Goal: Task Accomplishment & Management: Complete application form

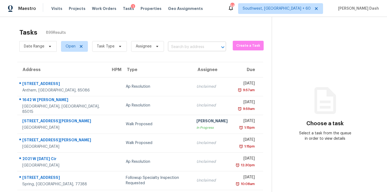
click at [173, 44] on input "text" at bounding box center [189, 47] width 43 height 8
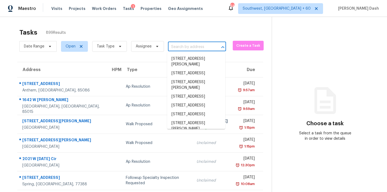
paste input "https://cabinet-assets.s3.amazonaws.com/production/storage/bfc589c4-e9be-400f-9…"
type input "https://cabinet-assets.s3.amazonaws.com/production/storage/bfc589c4-e9be-400f-9…"
paste input "107 16th St SE, Washington, DC 20003"
type input "107 16th St SE, Washington, DC 20003"
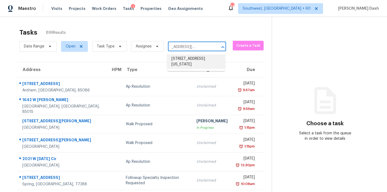
click at [183, 57] on li "107 16th St SE, Washington, DC 20003" at bounding box center [196, 62] width 58 height 15
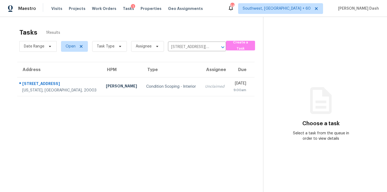
click at [142, 82] on td "Condition Scoping - Interior" at bounding box center [171, 86] width 59 height 19
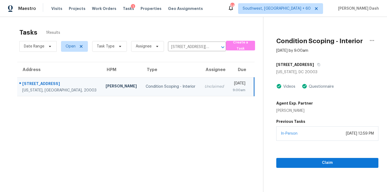
click at [338, 141] on div "Claim" at bounding box center [327, 154] width 102 height 27
click at [338, 160] on span "Claim" at bounding box center [326, 163] width 93 height 7
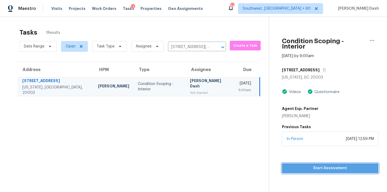
click at [335, 165] on span "Start Assessment" at bounding box center [330, 168] width 88 height 7
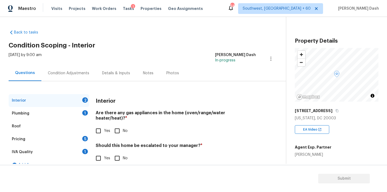
click at [100, 130] on input "Yes" at bounding box center [98, 130] width 11 height 11
checkbox input "true"
click at [120, 168] on section "Submit" at bounding box center [193, 178] width 387 height 27
click at [120, 158] on input "No" at bounding box center [116, 158] width 11 height 11
checkbox input "true"
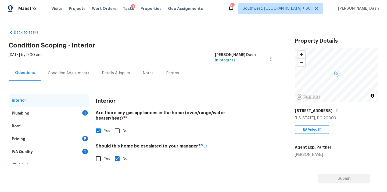
click at [84, 108] on div "Plumbing 1" at bounding box center [49, 113] width 81 height 13
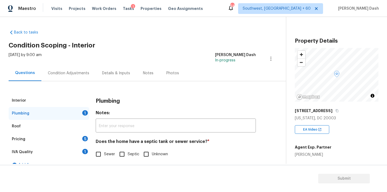
click at [101, 157] on input "Sewer" at bounding box center [98, 154] width 11 height 11
checkbox input "true"
click at [84, 154] on div "IVA Quality 1" at bounding box center [49, 152] width 81 height 13
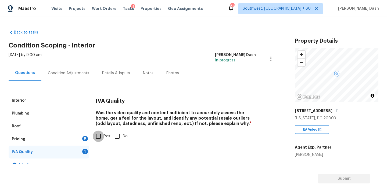
click at [102, 139] on input "Yes" at bounding box center [98, 136] width 11 height 11
checkbox input "true"
drag, startPoint x: 79, startPoint y: 139, endPoint x: 89, endPoint y: 128, distance: 14.8
click at [79, 139] on div "Pricing 5" at bounding box center [49, 139] width 81 height 13
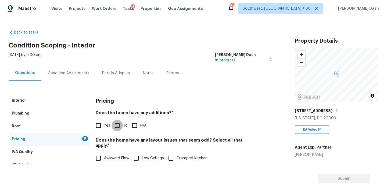
click at [116, 124] on input "No" at bounding box center [116, 125] width 11 height 11
checkbox input "true"
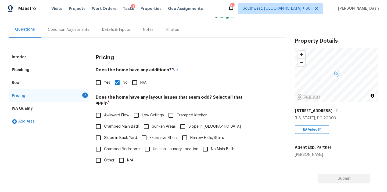
scroll to position [82, 0]
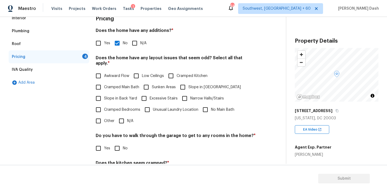
click at [119, 116] on input "N/A" at bounding box center [121, 120] width 11 height 11
checkbox input "true"
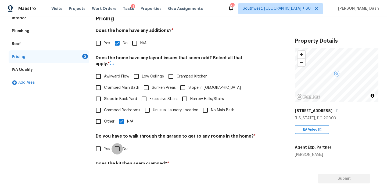
click at [119, 151] on input "No" at bounding box center [116, 148] width 11 height 11
checkbox input "true"
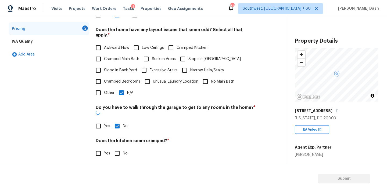
scroll to position [131, 0]
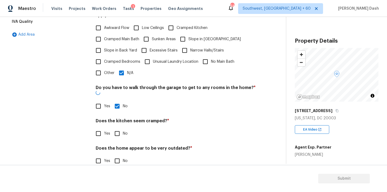
click at [115, 128] on input "No" at bounding box center [116, 133] width 11 height 11
checkbox input "true"
click at [116, 156] on input "No" at bounding box center [116, 161] width 11 height 11
checkbox input "true"
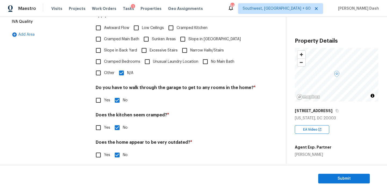
scroll to position [130, 0]
click at [190, 37] on span "Slope in Front Yard" at bounding box center [214, 40] width 52 height 6
click at [188, 34] on input "Slope in Front Yard" at bounding box center [182, 39] width 11 height 11
checkbox input "true"
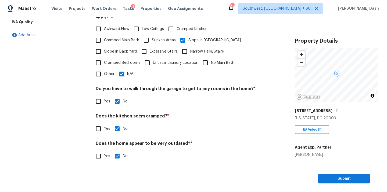
click at [104, 71] on input "Other" at bounding box center [98, 73] width 11 height 11
checkbox input "true"
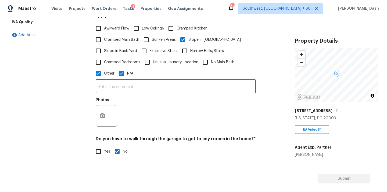
click at [111, 81] on input "text" at bounding box center [176, 87] width 160 height 13
type input "The front yard of the house has slope. Hence odd layout."
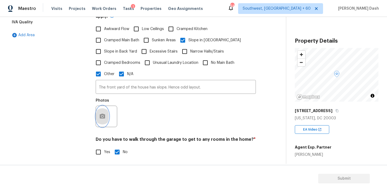
click at [99, 110] on button "button" at bounding box center [102, 116] width 13 height 21
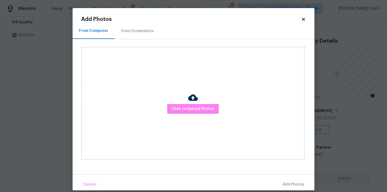
click at [183, 118] on div "Click to Upload Photos" at bounding box center [192, 103] width 223 height 113
click at [183, 113] on button "Click to Upload Photos" at bounding box center [193, 109] width 52 height 10
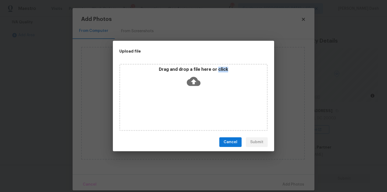
click at [183, 113] on div "Drag and drop a file here or click" at bounding box center [193, 97] width 148 height 67
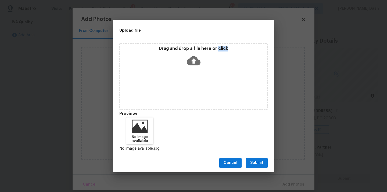
click at [251, 165] on span "Submit" at bounding box center [256, 163] width 13 height 7
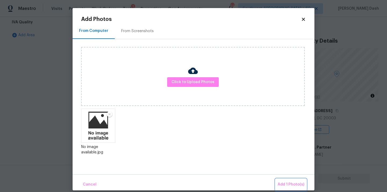
click at [282, 182] on span "Add 1 Photo(s)" at bounding box center [290, 185] width 27 height 7
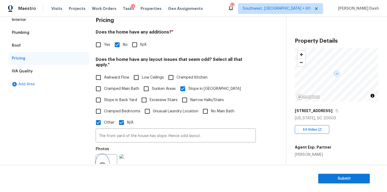
scroll to position [19, 0]
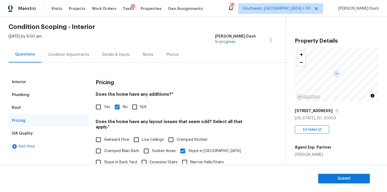
click at [68, 54] on div "Condition Adjustments" at bounding box center [68, 54] width 41 height 5
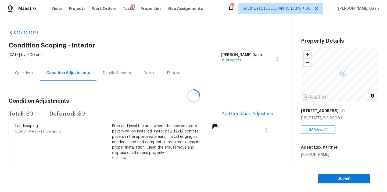
click at [242, 114] on div at bounding box center [193, 96] width 387 height 192
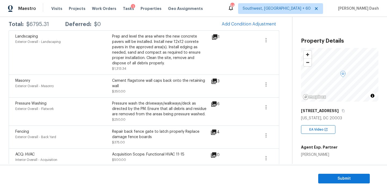
scroll to position [71, 0]
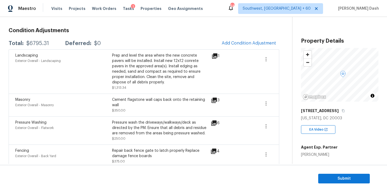
click at [42, 45] on div "$6795.31" at bounding box center [37, 43] width 23 height 5
copy div "$6795.31"
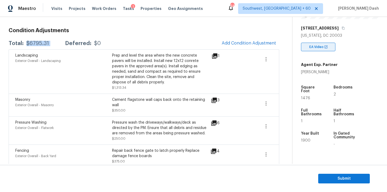
scroll to position [84, 0]
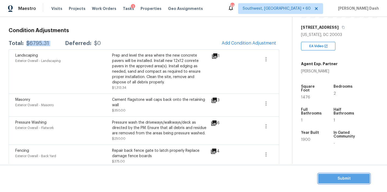
click at [319, 179] on button "Submit" at bounding box center [344, 179] width 52 height 10
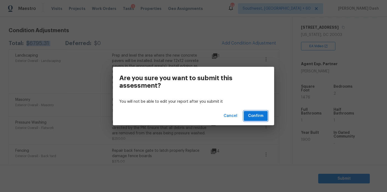
click at [255, 111] on button "Confirm" at bounding box center [256, 116] width 24 height 10
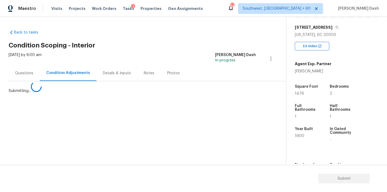
scroll to position [0, 0]
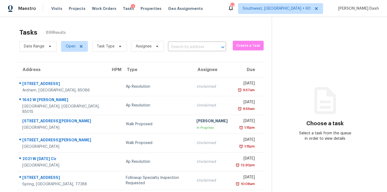
click at [179, 52] on div "Date Range Open Task Type Assignee ​" at bounding box center [122, 46] width 207 height 14
click at [179, 50] on input "text" at bounding box center [189, 47] width 43 height 8
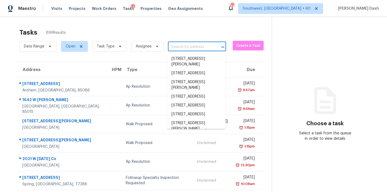
paste input "8663 Van Buren St NE, Blaine, MN 55434"
type input "8663 Van Buren St NE, Blaine, MN 55434"
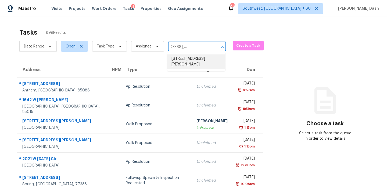
click at [178, 59] on li "8663 Van Buren St NE, Blaine, MN 55434" at bounding box center [196, 62] width 58 height 15
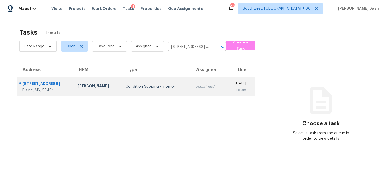
click at [169, 91] on td "Condition Scoping - Interior" at bounding box center [156, 86] width 70 height 19
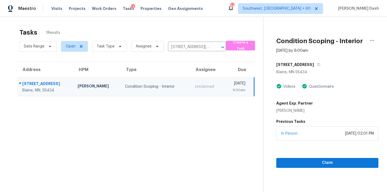
click at [325, 155] on div "Claim" at bounding box center [327, 154] width 102 height 27
click at [325, 164] on span "Claim" at bounding box center [326, 163] width 93 height 7
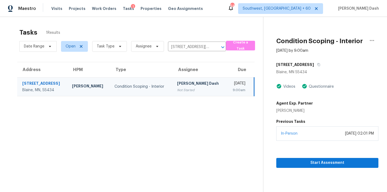
click at [186, 84] on div "[PERSON_NAME] Dash" at bounding box center [199, 84] width 45 height 7
click at [317, 164] on span "Start Assessment" at bounding box center [326, 163] width 93 height 7
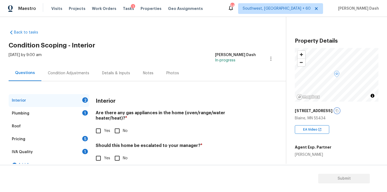
click at [338, 110] on icon "button" at bounding box center [336, 110] width 3 height 3
click at [36, 142] on div "Pricing 5" at bounding box center [49, 139] width 81 height 13
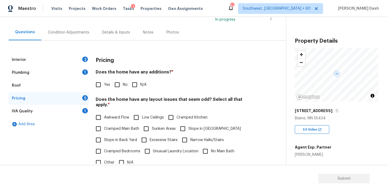
scroll to position [123, 0]
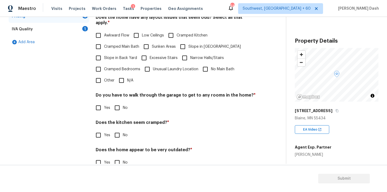
click at [101, 79] on input "Other" at bounding box center [98, 80] width 11 height 11
checkbox input "true"
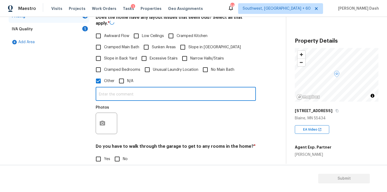
click at [120, 93] on input "text" at bounding box center [176, 94] width 160 height 13
paste input "detached garage that also has a shed/porch attached to side of garage,"
type input "As per HPM notes detached garage that also has a shed/porch attached to side of…"
click at [108, 119] on button "button" at bounding box center [102, 123] width 13 height 21
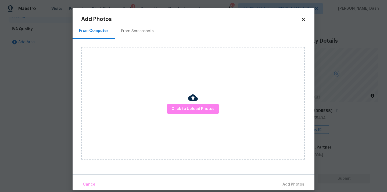
scroll to position [0, 0]
click at [194, 110] on span "Click to Upload Photos" at bounding box center [192, 109] width 43 height 7
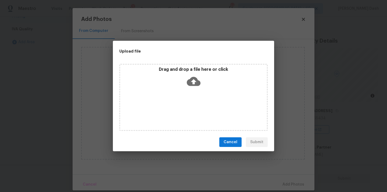
click at [194, 110] on div "Drag and drop a file here or click" at bounding box center [193, 97] width 148 height 67
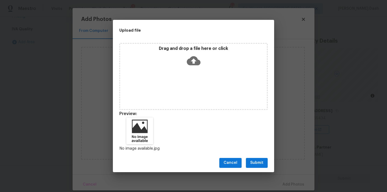
click at [254, 160] on span "Submit" at bounding box center [256, 163] width 13 height 7
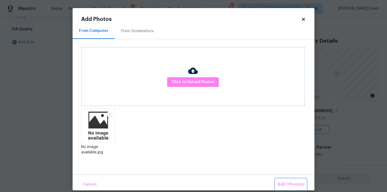
click at [285, 179] on button "Add 1 Photo(s)" at bounding box center [290, 185] width 31 height 12
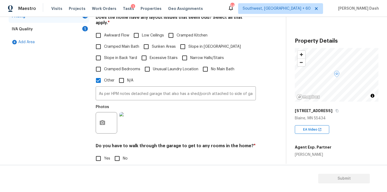
click at [120, 153] on input "No" at bounding box center [116, 158] width 11 height 11
checkbox input "true"
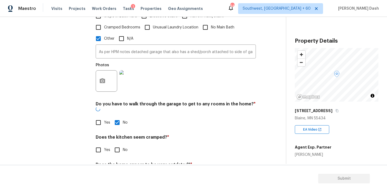
click at [118, 144] on input "No" at bounding box center [116, 149] width 11 height 11
checkbox input "true"
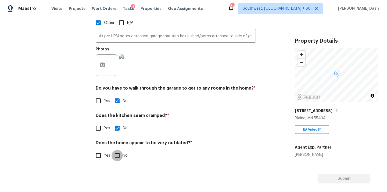
click at [118, 150] on input "No" at bounding box center [116, 155] width 11 height 11
checkbox input "true"
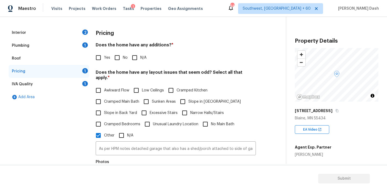
scroll to position [45, 0]
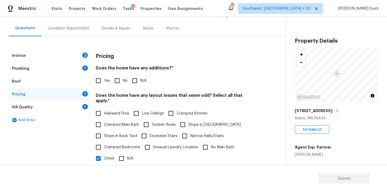
click at [114, 79] on input "No" at bounding box center [116, 80] width 11 height 11
checkbox input "true"
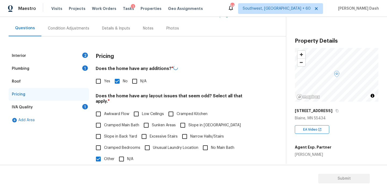
click at [87, 105] on div "1" at bounding box center [85, 106] width 6 height 5
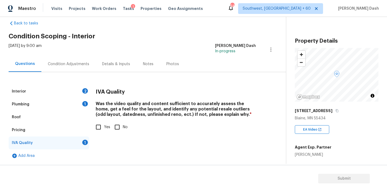
scroll to position [9, 0]
click at [101, 128] on input "Yes" at bounding box center [98, 127] width 11 height 11
checkbox input "true"
click at [85, 107] on div "Plumbing 1" at bounding box center [49, 104] width 81 height 13
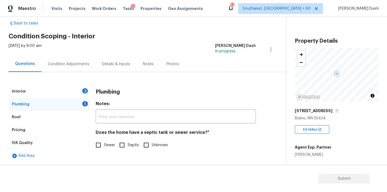
click at [105, 144] on span "Sewer" at bounding box center [109, 146] width 11 height 6
click at [104, 144] on input "Sewer" at bounding box center [98, 145] width 11 height 11
checkbox input "true"
click at [75, 91] on div "Interior 2" at bounding box center [49, 91] width 81 height 13
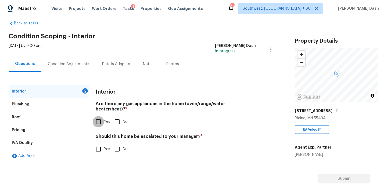
click at [96, 117] on input "Yes" at bounding box center [98, 121] width 11 height 11
checkbox input "true"
click at [117, 144] on input "No" at bounding box center [116, 149] width 11 height 11
checkbox input "true"
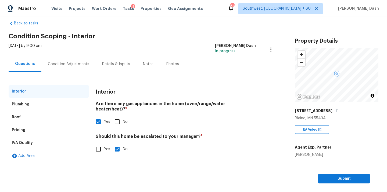
click at [77, 71] on div "Condition Adjustments" at bounding box center [68, 64] width 54 height 16
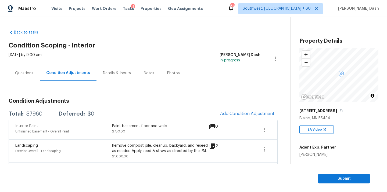
click at [30, 71] on div "Questions" at bounding box center [24, 73] width 18 height 5
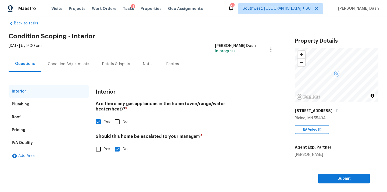
click at [26, 135] on div "Pricing" at bounding box center [49, 130] width 81 height 13
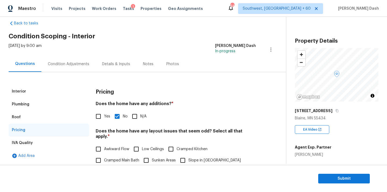
scroll to position [106, 0]
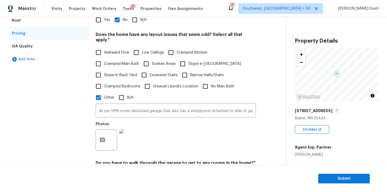
click at [156, 50] on span "Low Ceilings" at bounding box center [153, 53] width 22 height 6
click at [142, 47] on input "Low Ceilings" at bounding box center [136, 52] width 11 height 11
checkbox input "true"
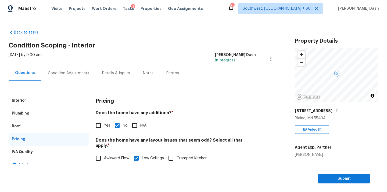
click at [55, 71] on div "Condition Adjustments" at bounding box center [68, 73] width 41 height 5
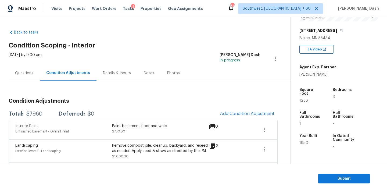
scroll to position [83, 0]
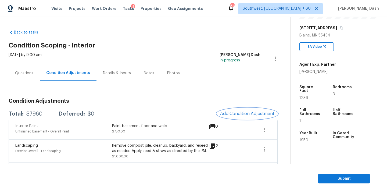
click at [258, 115] on span "Add Condition Adjustment" at bounding box center [247, 113] width 54 height 5
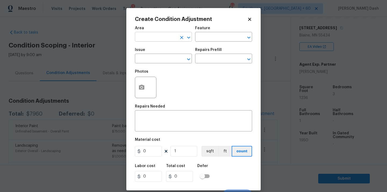
click at [164, 39] on input "text" at bounding box center [156, 37] width 42 height 8
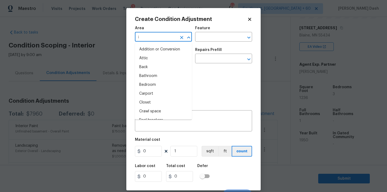
type input "in"
click at [155, 83] on li "Interior Overall" at bounding box center [163, 85] width 57 height 9
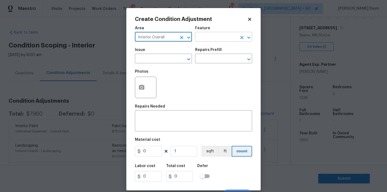
type input "Interior Overall"
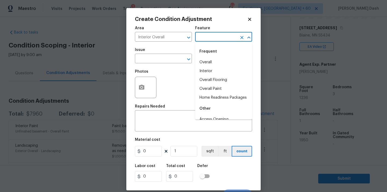
click at [208, 38] on input "text" at bounding box center [216, 37] width 42 height 8
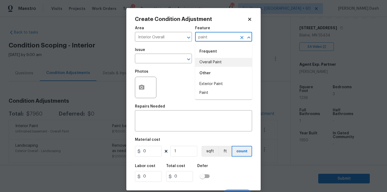
click at [207, 63] on li "Overall Paint" at bounding box center [223, 62] width 57 height 9
type input "Overall Paint"
click at [163, 58] on input "text" at bounding box center [156, 59] width 42 height 8
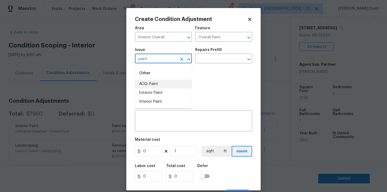
click at [157, 83] on li "ACQ: Paint" at bounding box center [163, 84] width 57 height 9
type input "ACQ: Paint"
drag, startPoint x: 213, startPoint y: 55, endPoint x: 213, endPoint y: 61, distance: 5.9
click at [213, 56] on input "text" at bounding box center [216, 59] width 42 height 8
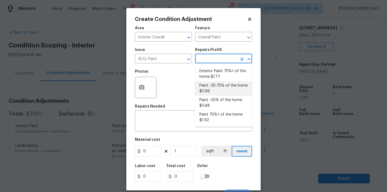
drag, startPoint x: 209, startPoint y: 92, endPoint x: 188, endPoint y: 134, distance: 46.7
click at [209, 92] on li "Paint ~25-75% of the home $0.96" at bounding box center [223, 88] width 57 height 15
type input "Acquisition"
type textarea "Acquisition Scope: ~25 - 75% of the home needs interior paint"
type input "0.96"
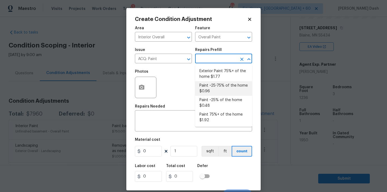
type input "0.96"
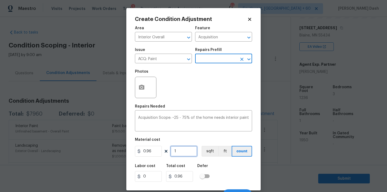
click at [179, 153] on input "1" at bounding box center [183, 151] width 27 height 11
type input "0"
type input "1"
type input "0.96"
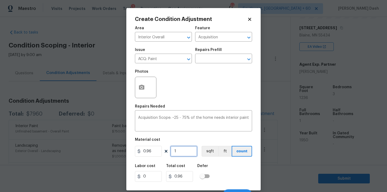
type input "12"
type input "11.52"
type input "123"
type input "118.08"
type input "1236"
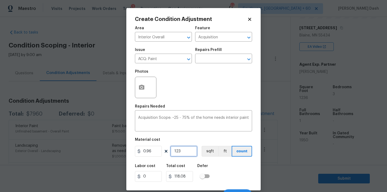
type input "1186.56"
type input "1236"
drag, startPoint x: 211, startPoint y: 153, endPoint x: 212, endPoint y: 158, distance: 6.0
click at [211, 153] on button "sqft" at bounding box center [209, 151] width 17 height 11
click at [220, 178] on div "Labor cost 0 Total cost 1186.56 Defer" at bounding box center [193, 173] width 117 height 24
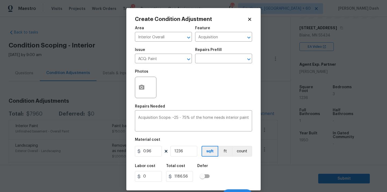
scroll to position [8, 0]
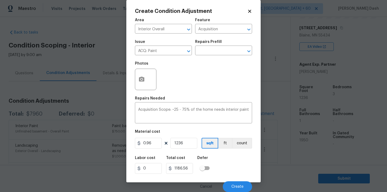
click at [228, 180] on div "Cancel Create" at bounding box center [193, 184] width 117 height 15
click at [230, 183] on button "Create" at bounding box center [237, 187] width 29 height 11
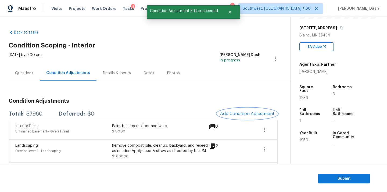
scroll to position [0, 0]
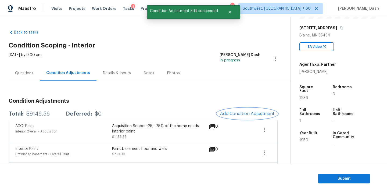
click at [242, 116] on button "Add Condition Adjustment" at bounding box center [247, 113] width 61 height 11
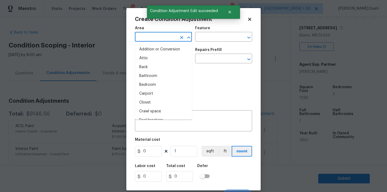
click at [163, 38] on input "text" at bounding box center [156, 37] width 42 height 8
click at [159, 84] on li "Interior Overall" at bounding box center [163, 85] width 57 height 9
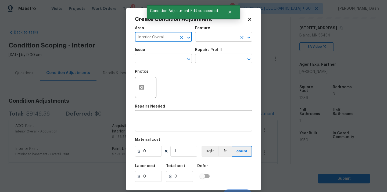
type input "Interior Overall"
click at [203, 37] on input "text" at bounding box center [216, 37] width 42 height 8
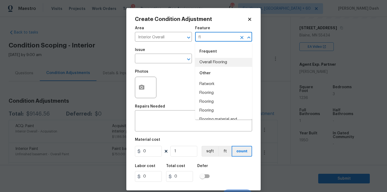
click at [204, 62] on li "Overall Flooring" at bounding box center [223, 62] width 57 height 9
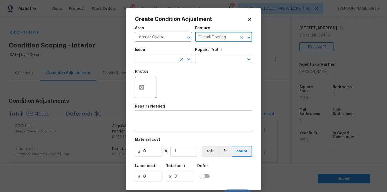
type input "Overall Flooring"
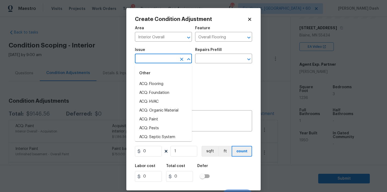
click at [175, 61] on input "text" at bounding box center [156, 59] width 42 height 8
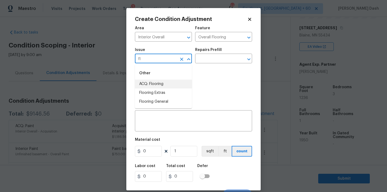
click at [165, 87] on li "ACQ: Flooring" at bounding box center [163, 84] width 57 height 9
type input "ACQ: Flooring"
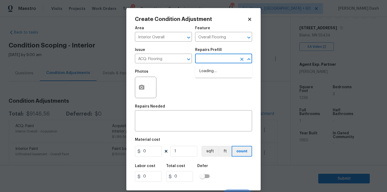
click at [203, 59] on input "text" at bounding box center [216, 59] width 42 height 8
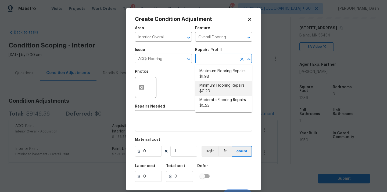
click at [202, 89] on li "Minimum Flooring Repairs $0.20" at bounding box center [223, 88] width 57 height 15
type input "Acquisition"
type textarea "Acquisition Scope: Minimum flooring repairs"
type input "0.2"
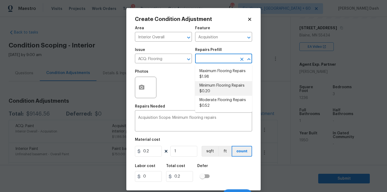
click at [211, 90] on li "Minimum Flooring Repairs $0.20" at bounding box center [223, 88] width 57 height 15
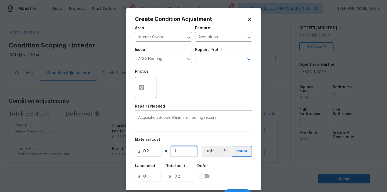
click at [184, 150] on input "1" at bounding box center [183, 151] width 27 height 11
type input "11"
type input "2.2"
type input "112"
type input "22.4"
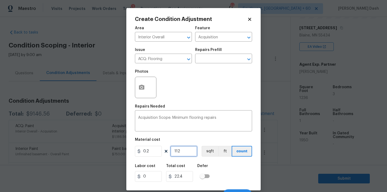
type input "1123"
type input "224.6"
type input "11236"
type input "2247.2"
click at [209, 151] on button "sqft" at bounding box center [209, 151] width 17 height 11
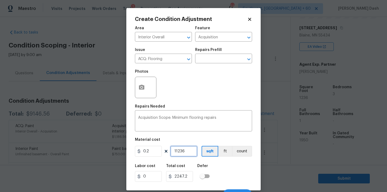
click at [176, 152] on input "11236" at bounding box center [183, 151] width 27 height 11
type input "1236"
type input "247.2"
type input "1236"
click at [222, 166] on div "Labor cost 0 Total cost 247.2 Defer" at bounding box center [193, 173] width 117 height 24
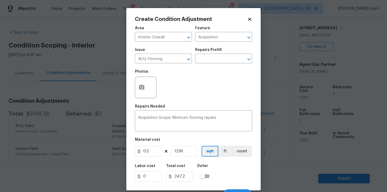
scroll to position [8, 0]
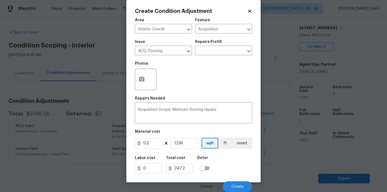
click at [233, 181] on div "Cancel Create" at bounding box center [193, 184] width 117 height 15
click at [233, 183] on button "Create" at bounding box center [237, 187] width 29 height 11
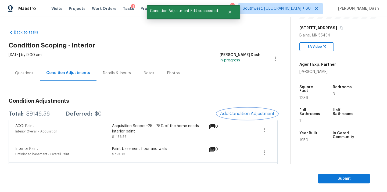
scroll to position [0, 0]
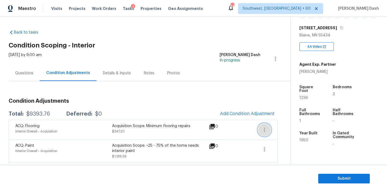
click at [260, 127] on button "button" at bounding box center [264, 130] width 13 height 13
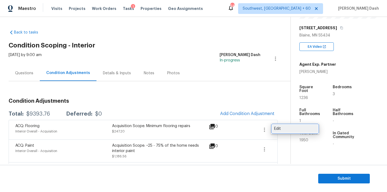
click at [277, 127] on div "Edit" at bounding box center [295, 128] width 42 height 5
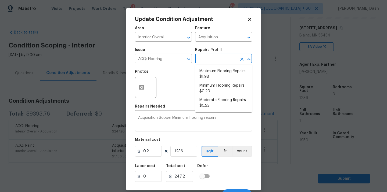
click at [205, 61] on input "text" at bounding box center [216, 59] width 42 height 8
click at [182, 88] on div "Photos" at bounding box center [193, 84] width 117 height 35
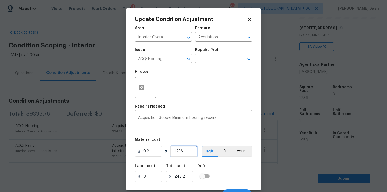
click at [187, 149] on input "1236" at bounding box center [183, 151] width 27 height 11
type input "123"
type input "24.6"
type input "12"
type input "2.4"
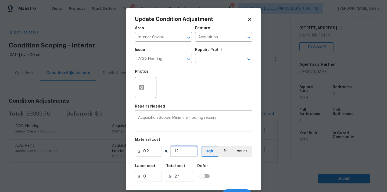
type input "1"
type input "0.2"
type input "0"
type input "8"
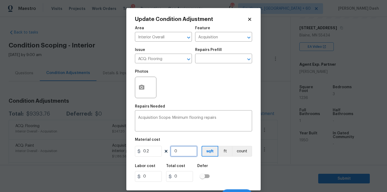
type input "1.6"
type input "83"
type input "16.6"
type input "836"
type input "167.2"
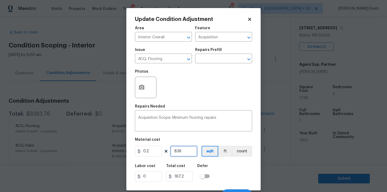
type input "836"
click at [219, 170] on div "Labor cost 0 Total cost 167.2 Defer" at bounding box center [193, 173] width 117 height 24
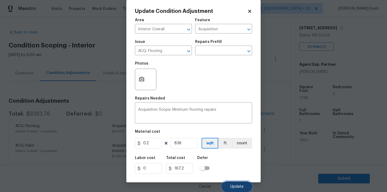
click at [234, 184] on button "Update" at bounding box center [237, 187] width 30 height 11
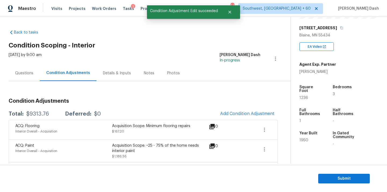
scroll to position [0, 0]
click at [236, 121] on div "ACQ: Flooring Interior Overall - Acquisition Acquisition Scope: Minimum floorin…" at bounding box center [143, 130] width 269 height 20
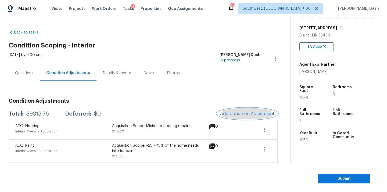
click at [245, 114] on span "Add Condition Adjustment" at bounding box center [247, 113] width 54 height 5
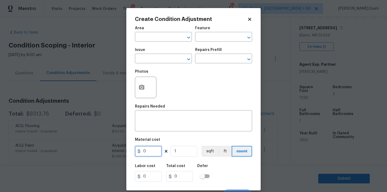
click at [151, 150] on input "0" at bounding box center [148, 151] width 27 height 11
click at [117, 96] on body "Maestro Visits Projects Work Orders Tasks 1 Properties Geo Assignments 640 Sout…" at bounding box center [193, 96] width 387 height 192
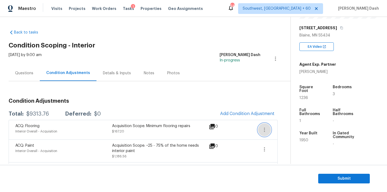
click at [267, 129] on icon "button" at bounding box center [264, 130] width 6 height 6
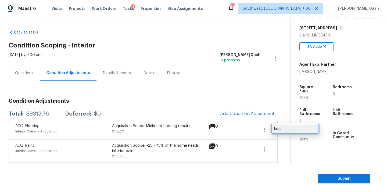
click at [284, 129] on div "Edit" at bounding box center [295, 128] width 42 height 5
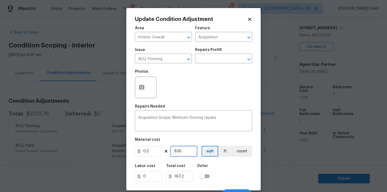
click at [178, 152] on input "836" at bounding box center [183, 151] width 27 height 11
type input "36"
type input "7.2"
type input "936"
type input "187.2"
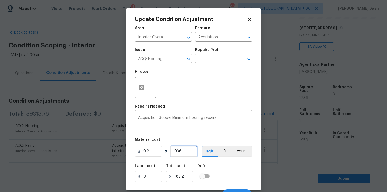
type input "936"
click at [238, 162] on div "Labor cost 0 Total cost 187.2 Defer" at bounding box center [193, 173] width 117 height 24
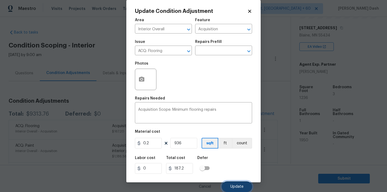
click at [236, 186] on span "Update" at bounding box center [236, 187] width 13 height 4
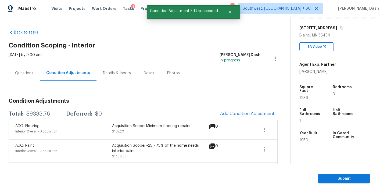
scroll to position [0, 0]
click at [244, 118] on button "Add Condition Adjustment" at bounding box center [247, 113] width 61 height 11
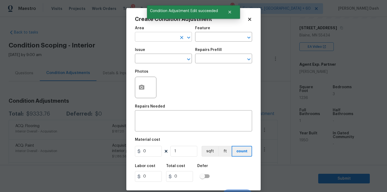
click at [170, 41] on input "text" at bounding box center [156, 37] width 42 height 8
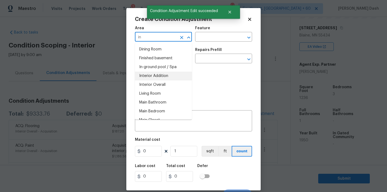
click at [158, 83] on li "Interior Overall" at bounding box center [163, 85] width 57 height 9
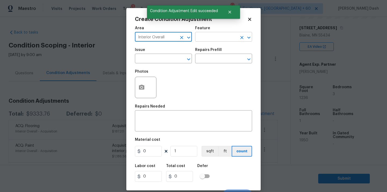
type input "Interior Overall"
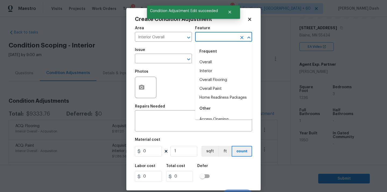
click at [206, 36] on input "text" at bounding box center [216, 37] width 42 height 8
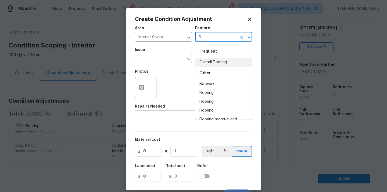
click at [204, 63] on li "Overall Flooring" at bounding box center [223, 62] width 57 height 9
type input "Overall Flooring"
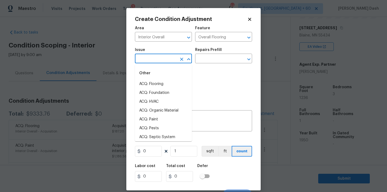
click at [170, 58] on input "text" at bounding box center [156, 59] width 42 height 8
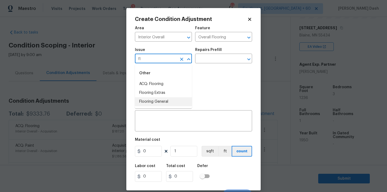
click at [149, 99] on li "Flooring General" at bounding box center [163, 101] width 57 height 9
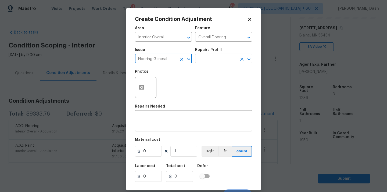
type input "Flooring General"
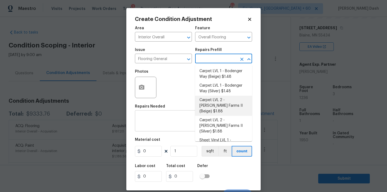
drag, startPoint x: 204, startPoint y: 60, endPoint x: 194, endPoint y: 124, distance: 64.7
click at [194, 121] on div "Area Interior Overall ​ Feature Overall Flooring ​ Issue Flooring General ​ Rep…" at bounding box center [193, 111] width 117 height 177
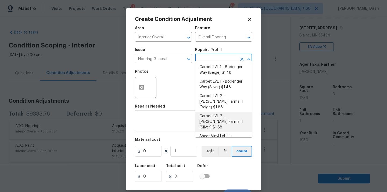
scroll to position [8, 0]
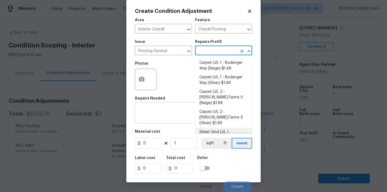
click at [172, 113] on textarea at bounding box center [193, 113] width 111 height 11
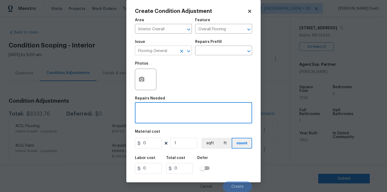
click at [184, 53] on div at bounding box center [185, 52] width 14 height 8
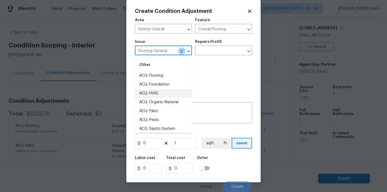
click at [181, 53] on icon "Clear" at bounding box center [181, 51] width 5 height 5
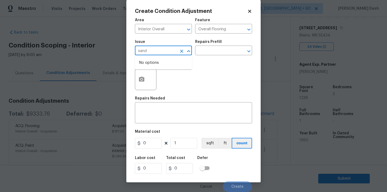
type input "sand"
click at [181, 50] on icon "Clear" at bounding box center [181, 51] width 3 height 3
type input "san"
click at [180, 49] on icon "Clear" at bounding box center [181, 51] width 5 height 5
click at [163, 84] on li "Flooring Extras" at bounding box center [163, 84] width 57 height 9
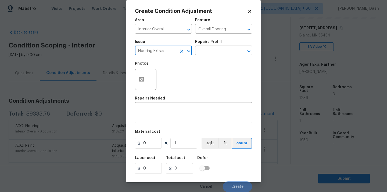
type input "Flooring Extras"
click at [211, 57] on div "Issue Flooring Extras ​ Repairs Prefill ​" at bounding box center [193, 48] width 117 height 22
click at [211, 50] on input "text" at bounding box center [216, 51] width 42 height 8
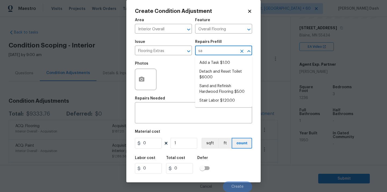
type input "san"
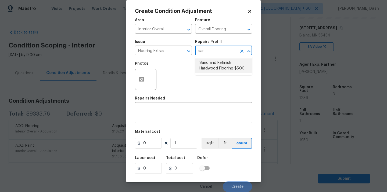
click at [213, 61] on li "Sand and Refinish Hardwood Flooring $5.00" at bounding box center [223, 66] width 57 height 15
type textarea "Sand and refinish the existing hardwood floors. PM to confirm color/sheen."
type input "5"
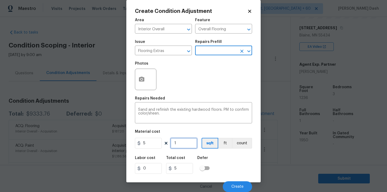
click at [181, 140] on input "1" at bounding box center [183, 143] width 27 height 11
type input "3"
type input "15"
type input "30"
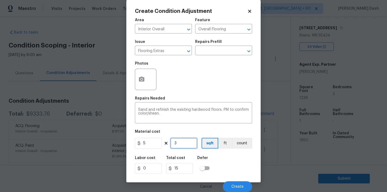
type input "150"
type input "300"
type input "1500"
type input "300"
click at [227, 161] on div "Labor cost 0 Total cost 1500 Defer" at bounding box center [193, 165] width 117 height 24
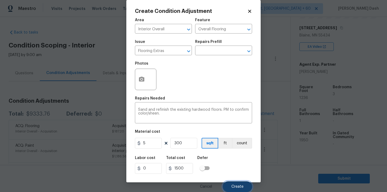
click at [230, 183] on button "Create" at bounding box center [237, 187] width 29 height 11
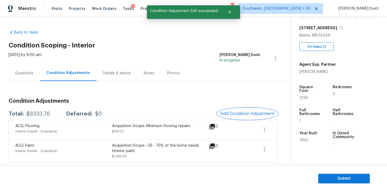
scroll to position [0, 0]
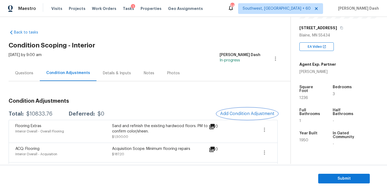
click at [243, 113] on span "Add Condition Adjustment" at bounding box center [247, 113] width 54 height 5
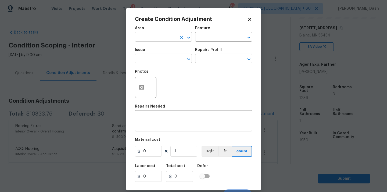
click at [169, 38] on input "text" at bounding box center [156, 37] width 42 height 8
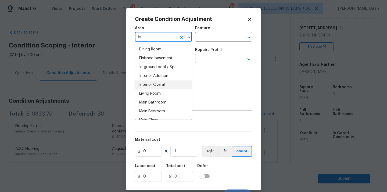
click at [159, 84] on li "Interior Overall" at bounding box center [163, 85] width 57 height 9
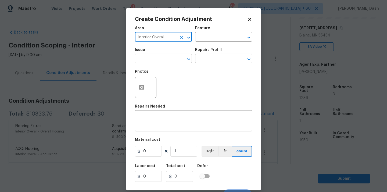
type input "Interior Overall"
click at [209, 44] on div "Area Interior Overall ​ Feature ​" at bounding box center [193, 34] width 117 height 22
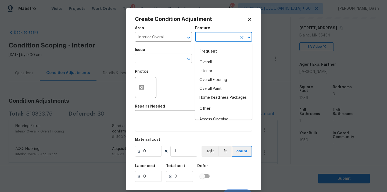
click at [209, 38] on input "text" at bounding box center [216, 37] width 42 height 8
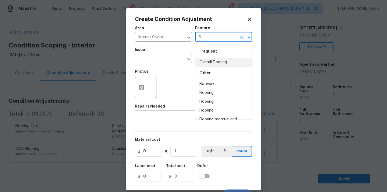
click at [208, 62] on li "Overall Flooring" at bounding box center [223, 62] width 57 height 9
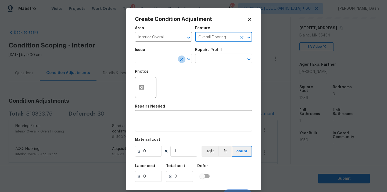
click at [180, 61] on icon "Clear" at bounding box center [181, 59] width 3 height 3
type input "Overall Flooring"
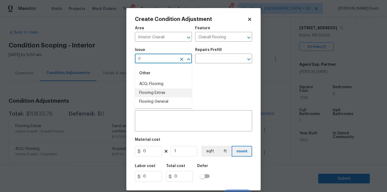
click at [159, 94] on li "Flooring Extras" at bounding box center [163, 93] width 57 height 9
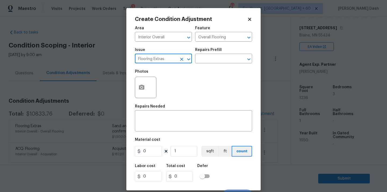
type input "Flooring Extras"
click at [204, 64] on div "Issue Flooring Extras ​ Repairs Prefill ​" at bounding box center [193, 56] width 117 height 22
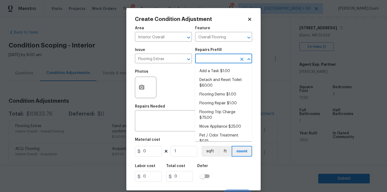
click at [204, 59] on input "text" at bounding box center [216, 59] width 42 height 8
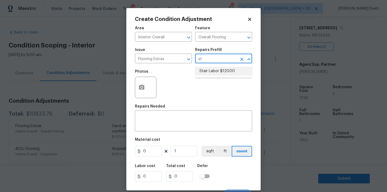
type input "s"
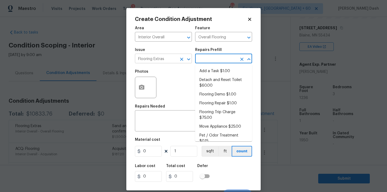
click at [180, 56] on button "Clear" at bounding box center [182, 60] width 8 height 8
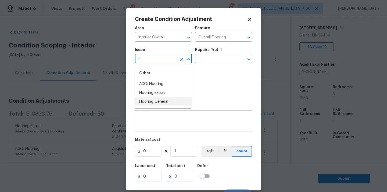
click at [160, 99] on li "Flooring General" at bounding box center [163, 101] width 57 height 9
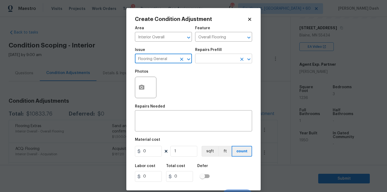
type input "Flooring General"
click at [213, 58] on input "text" at bounding box center [216, 59] width 42 height 8
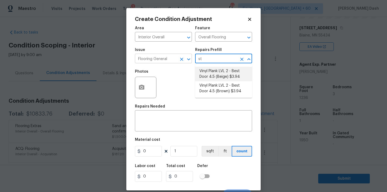
click at [182, 60] on icon "Clear" at bounding box center [181, 59] width 3 height 3
type input "st"
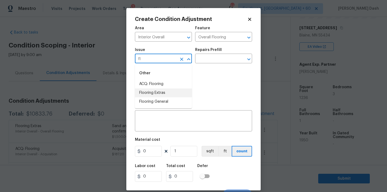
click at [162, 92] on li "Flooring Extras" at bounding box center [163, 93] width 57 height 9
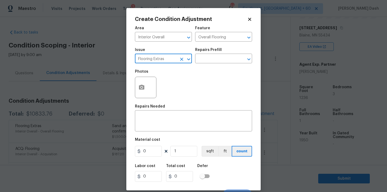
type input "Flooring Extras"
click at [204, 64] on div "Issue Flooring Extras ​ Repairs Prefill ​" at bounding box center [193, 56] width 117 height 22
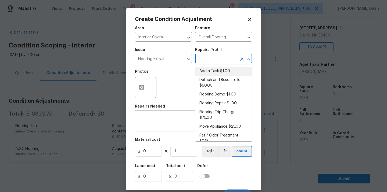
click at [204, 60] on input "text" at bounding box center [216, 59] width 42 height 8
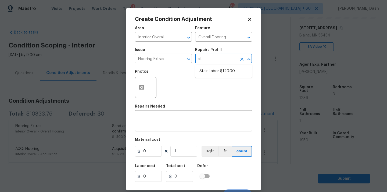
type input "s"
type input "cle"
click at [242, 57] on icon "Clear" at bounding box center [241, 59] width 5 height 5
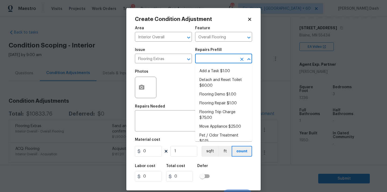
click at [251, 15] on div "Create Condition Adjustment Area Interior Overall ​ Feature Overall Flooring ​ …" at bounding box center [193, 99] width 134 height 183
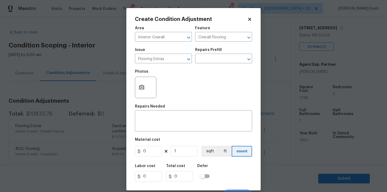
click at [247, 21] on icon at bounding box center [249, 19] width 5 height 5
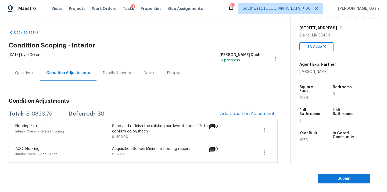
click at [43, 113] on div "$10833.76" at bounding box center [39, 113] width 26 height 5
copy div "$10833.76"
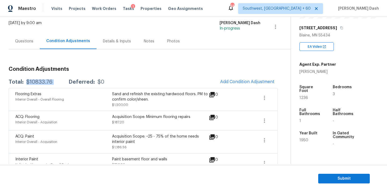
scroll to position [30, 0]
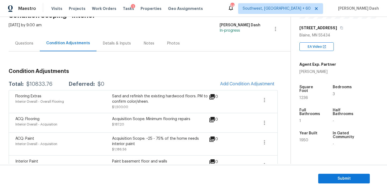
click at [24, 46] on div "Questions" at bounding box center [24, 43] width 31 height 16
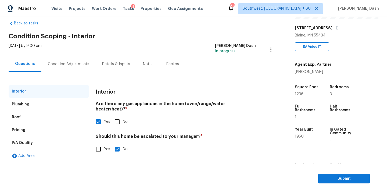
scroll to position [9, 0]
click at [23, 132] on div "Pricing" at bounding box center [18, 130] width 13 height 5
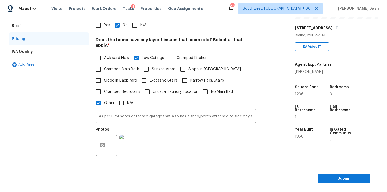
scroll to position [142, 0]
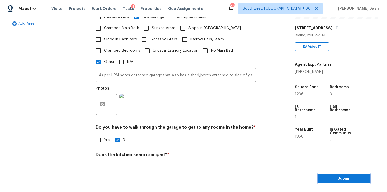
click at [320, 179] on button "Submit" at bounding box center [344, 179] width 52 height 10
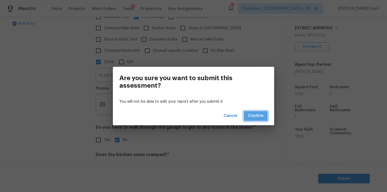
click at [262, 120] on button "Confirm" at bounding box center [256, 116] width 24 height 10
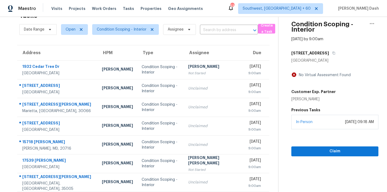
scroll to position [10, 0]
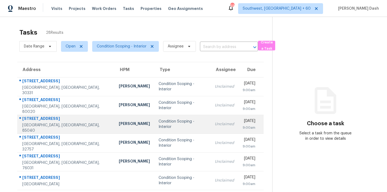
scroll to position [87, 0]
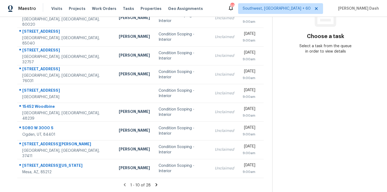
click at [153, 185] on div "1 - 10 of 28" at bounding box center [140, 186] width 263 height 6
click at [154, 184] on icon at bounding box center [156, 185] width 5 height 5
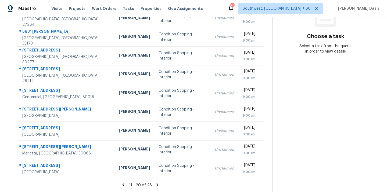
click at [157, 184] on icon at bounding box center [158, 184] width 2 height 3
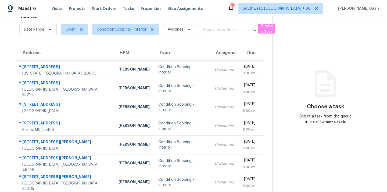
scroll to position [50, 0]
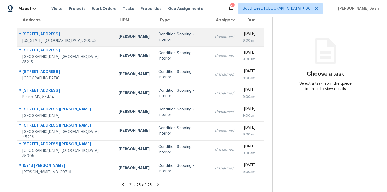
click at [166, 42] on td "Condition Scoping - Interior" at bounding box center [182, 37] width 57 height 19
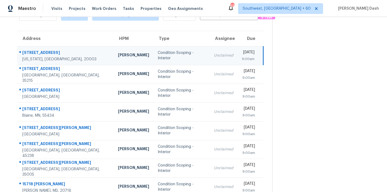
scroll to position [3, 0]
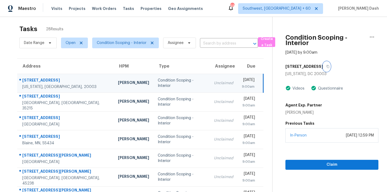
click at [326, 66] on icon "button" at bounding box center [327, 66] width 3 height 3
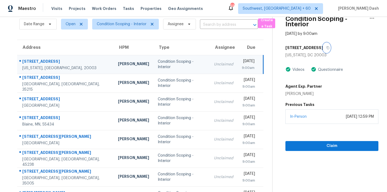
scroll to position [23, 0]
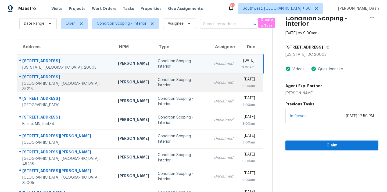
click at [168, 83] on div "Condition Scoping - Interior" at bounding box center [182, 82] width 48 height 11
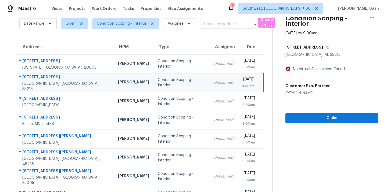
click at [320, 49] on div "240 E Haven Dr" at bounding box center [331, 47] width 93 height 10
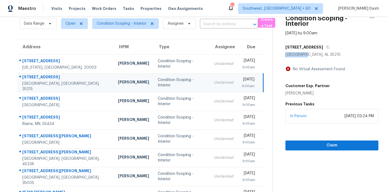
click at [320, 49] on div "240 E Haven Dr" at bounding box center [331, 47] width 93 height 10
click at [326, 49] on icon "button" at bounding box center [327, 47] width 3 height 3
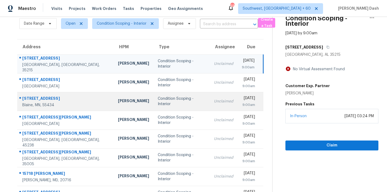
click at [209, 102] on td "Unclaimed" at bounding box center [223, 101] width 28 height 19
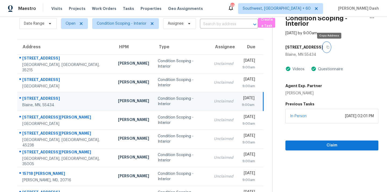
click at [327, 46] on button "button" at bounding box center [326, 47] width 7 height 10
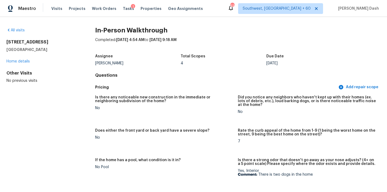
click at [19, 33] on div "All visits 133 Maywood Dr Moncks Corner, SC 29461 Home details Other Visits No …" at bounding box center [41, 56] width 71 height 56
click at [19, 30] on link "All visits" at bounding box center [15, 30] width 18 height 4
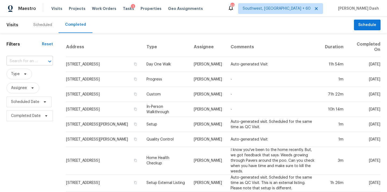
click at [33, 64] on input "text" at bounding box center [21, 61] width 31 height 8
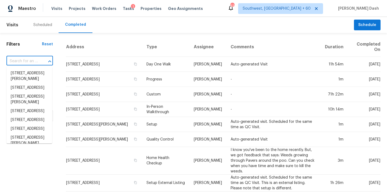
paste input "107 16th St SE, Washington, DC 20003"
type input "107 16th St SE, Washington, DC 20003"
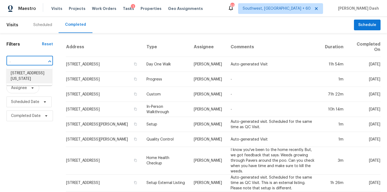
click at [34, 75] on li "107 16th St SE, Washington, DC 20003" at bounding box center [29, 76] width 46 height 15
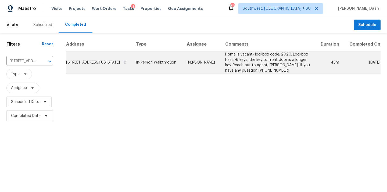
click at [213, 64] on td "Nelson Flores" at bounding box center [201, 63] width 38 height 22
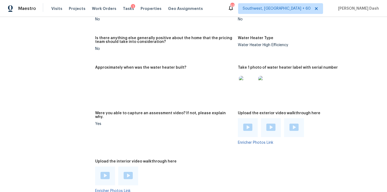
scroll to position [942, 0]
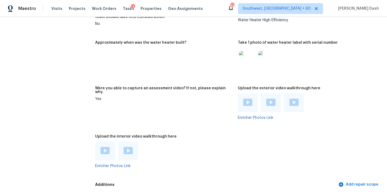
click at [104, 147] on img at bounding box center [104, 150] width 9 height 7
click at [126, 147] on img at bounding box center [128, 150] width 9 height 7
click at [60, 43] on div "All visits 107 16th St SE Washington, DC 20003 Home details Other Visits No pre…" at bounding box center [41, 86] width 71 height 2000
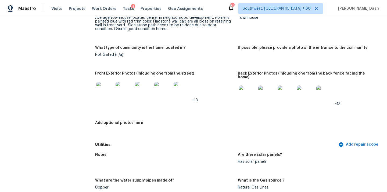
scroll to position [228, 0]
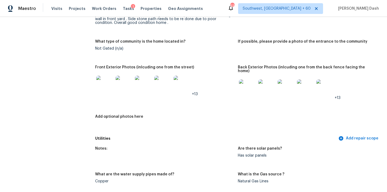
click at [145, 89] on img at bounding box center [143, 84] width 17 height 17
click at [251, 80] on img at bounding box center [247, 87] width 17 height 17
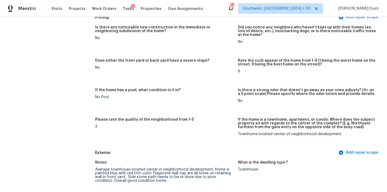
scroll to position [0, 0]
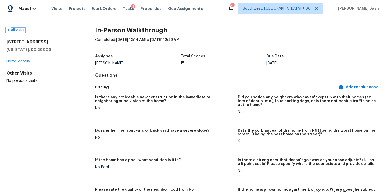
click at [21, 29] on link "All visits" at bounding box center [15, 30] width 18 height 4
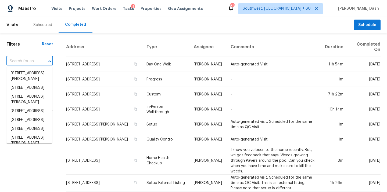
click at [24, 60] on input "text" at bounding box center [21, 61] width 31 height 8
paste input "240 E Haven Dr, Birmingham, AL 35215"
type input "240 E Haven Dr, Birmingham, AL 35215"
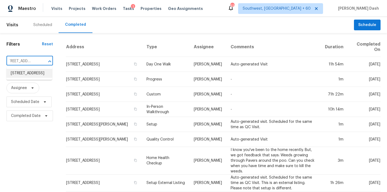
click at [27, 76] on li "240 E Haven Dr, Birmingham, AL 35215" at bounding box center [29, 73] width 46 height 9
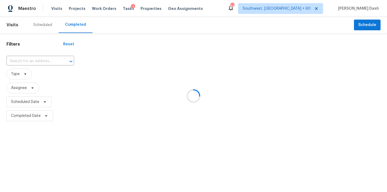
type input "240 E Haven Dr, Birmingham, AL 35215"
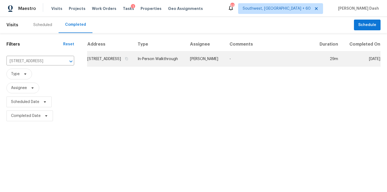
click at [179, 67] on td "In-Person Walkthrough" at bounding box center [159, 59] width 52 height 15
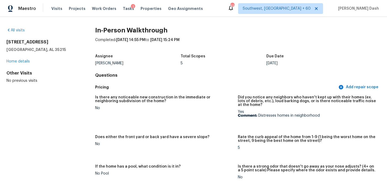
click at [18, 28] on div "All visits" at bounding box center [41, 30] width 71 height 5
click at [19, 30] on link "All visits" at bounding box center [15, 30] width 18 height 4
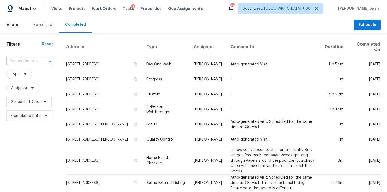
click at [22, 59] on input "text" at bounding box center [21, 61] width 31 height 8
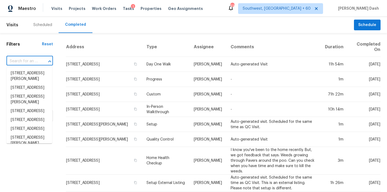
paste input "8663 Van Buren St NE, Blaine, MN 55434"
type input "8663 Van Buren St NE, Blaine, MN 55434"
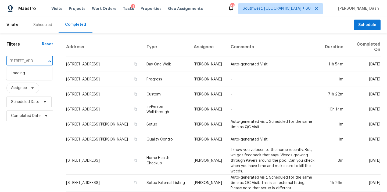
scroll to position [0, 44]
click at [27, 74] on li "8663 Van Buren St NE, Blaine, MN 55434" at bounding box center [29, 76] width 46 height 15
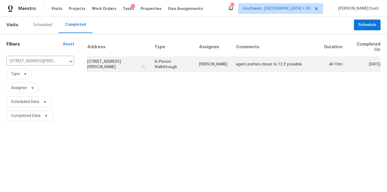
click at [182, 64] on td "In-Person Walkthrough" at bounding box center [172, 64] width 45 height 15
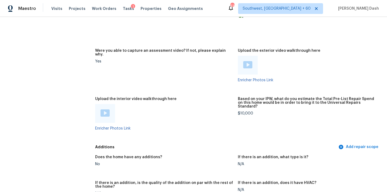
scroll to position [1166, 0]
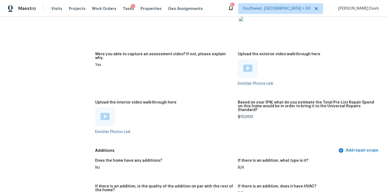
click at [101, 113] on img at bounding box center [104, 116] width 9 height 7
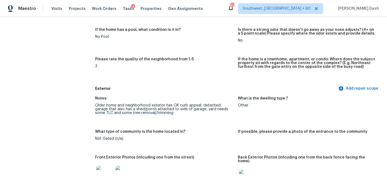
scroll to position [155, 0]
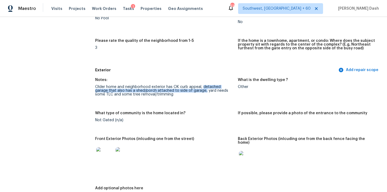
drag, startPoint x: 202, startPoint y: 87, endPoint x: 189, endPoint y: 92, distance: 14.1
click at [189, 92] on div "Older home and neighborhood exterior has OK curb appeal, detached garage that a…" at bounding box center [164, 90] width 138 height 11
copy div "detached garage that also has a shed/porch attached to side of garage,"
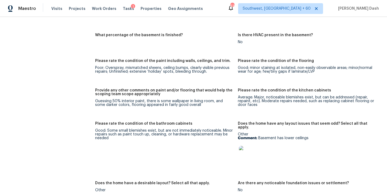
scroll to position [849, 0]
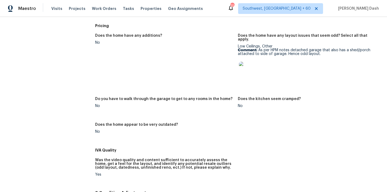
scroll to position [122, 0]
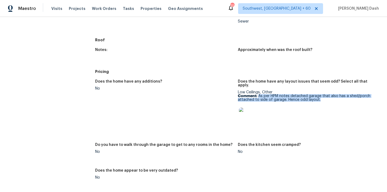
drag, startPoint x: 259, startPoint y: 89, endPoint x: 318, endPoint y: 92, distance: 59.1
click at [318, 94] on p "Comment: As per HPM notes detached garage that also has a shed/porch attached t…" at bounding box center [307, 98] width 138 height 8
click at [258, 94] on p "Comment: As per HPM notes detached garage that also has a shed/porch attached t…" at bounding box center [307, 98] width 138 height 8
drag, startPoint x: 258, startPoint y: 88, endPoint x: 312, endPoint y: 94, distance: 53.4
click at [312, 94] on p "Comment: As per HPM notes detached garage that also has a shed/porch attached t…" at bounding box center [307, 98] width 138 height 8
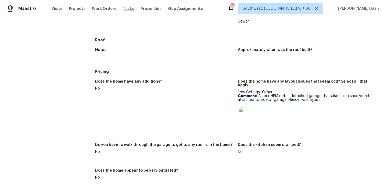
click at [123, 9] on span "Tasks" at bounding box center [128, 9] width 11 height 4
